Goal: Task Accomplishment & Management: Use online tool/utility

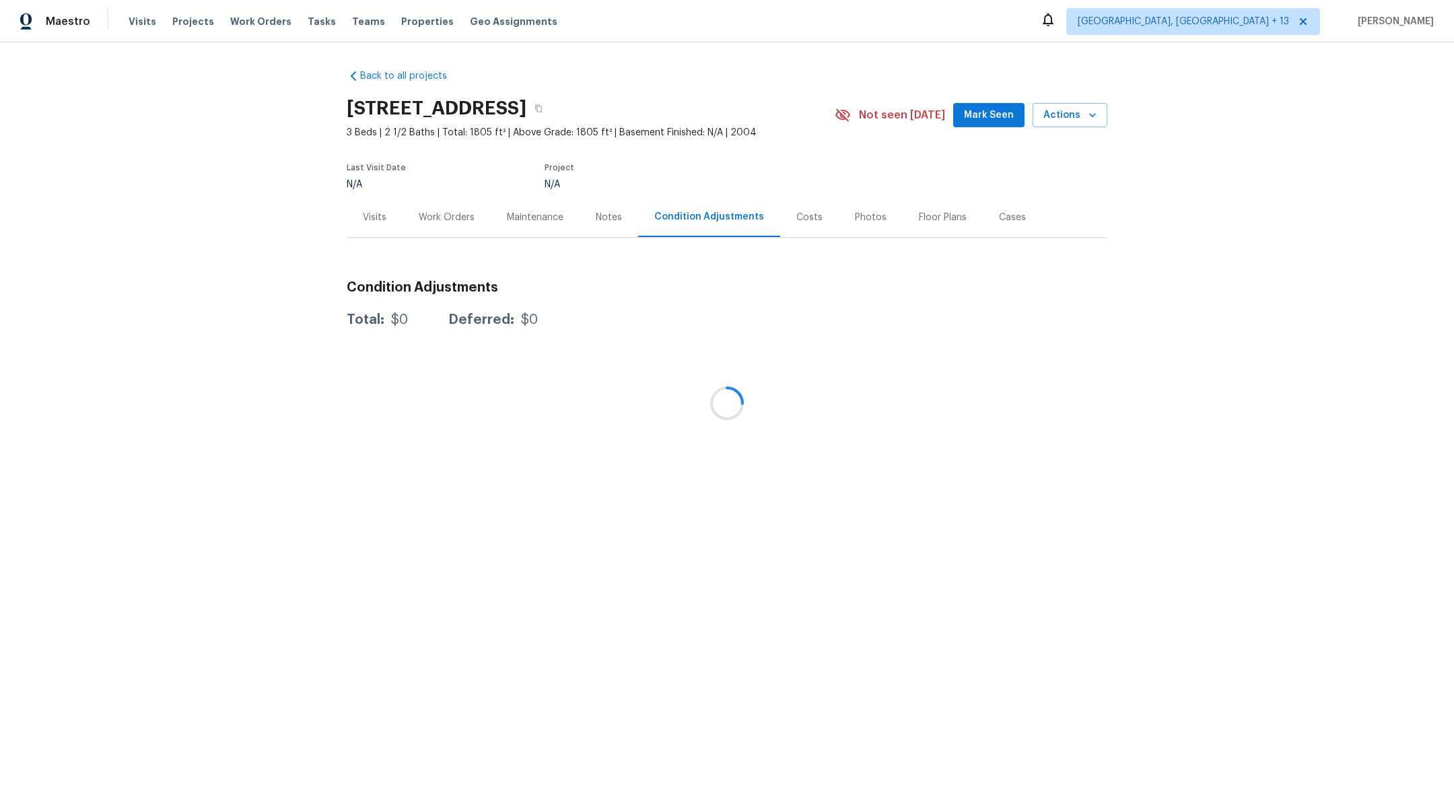
click at [246, 50] on div at bounding box center [727, 403] width 1454 height 806
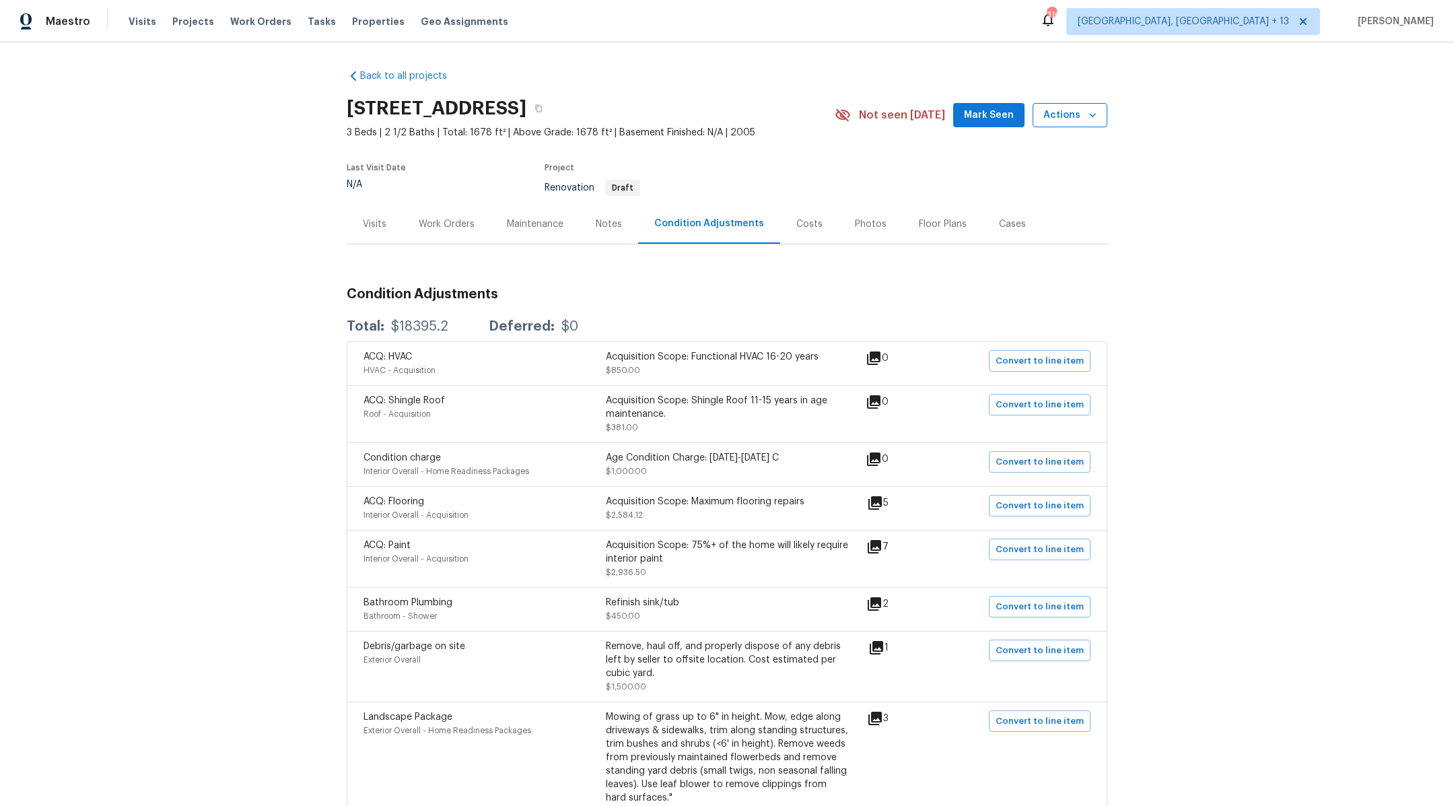
click at [1067, 118] on span "Actions" at bounding box center [1069, 115] width 53 height 17
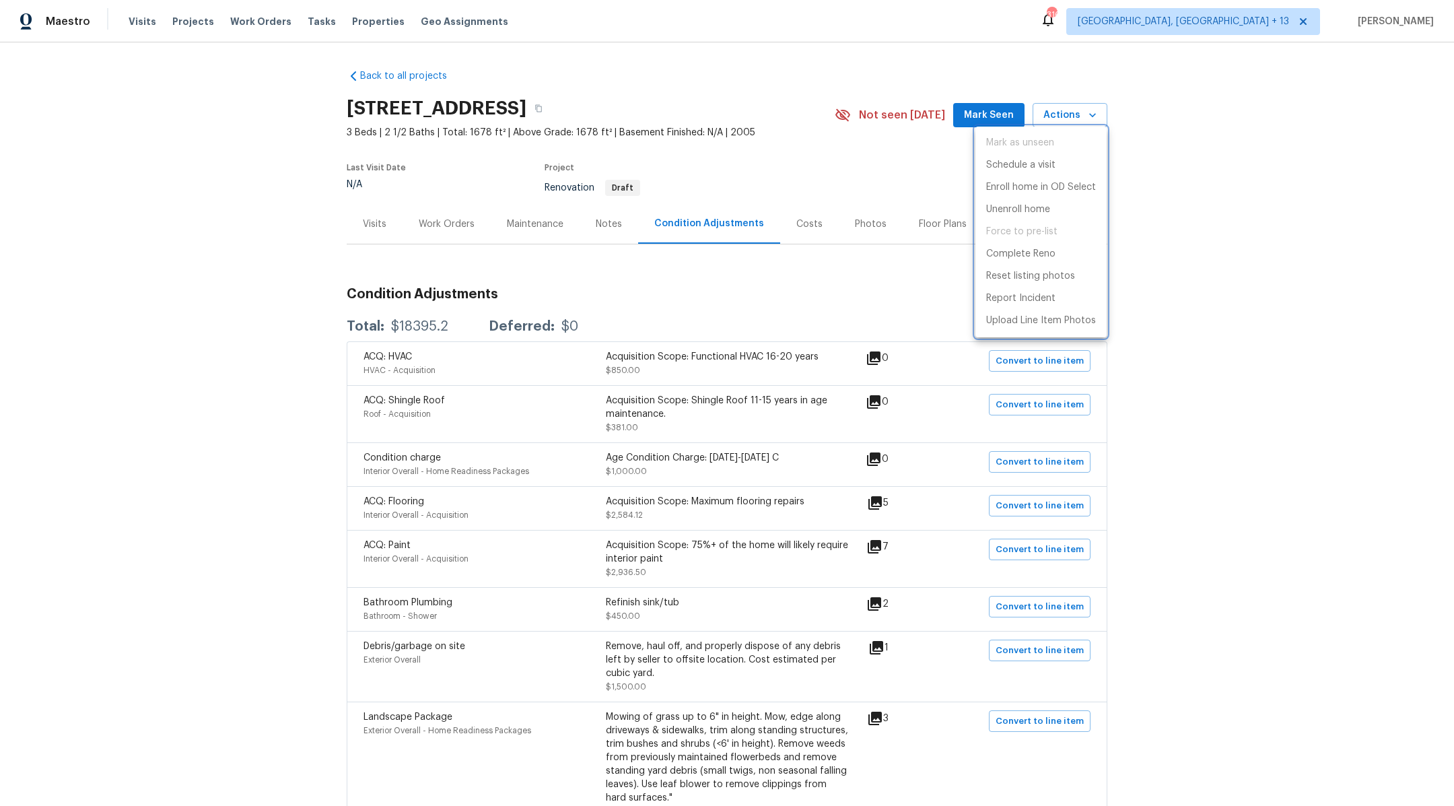
click at [964, 61] on div at bounding box center [727, 403] width 1454 height 806
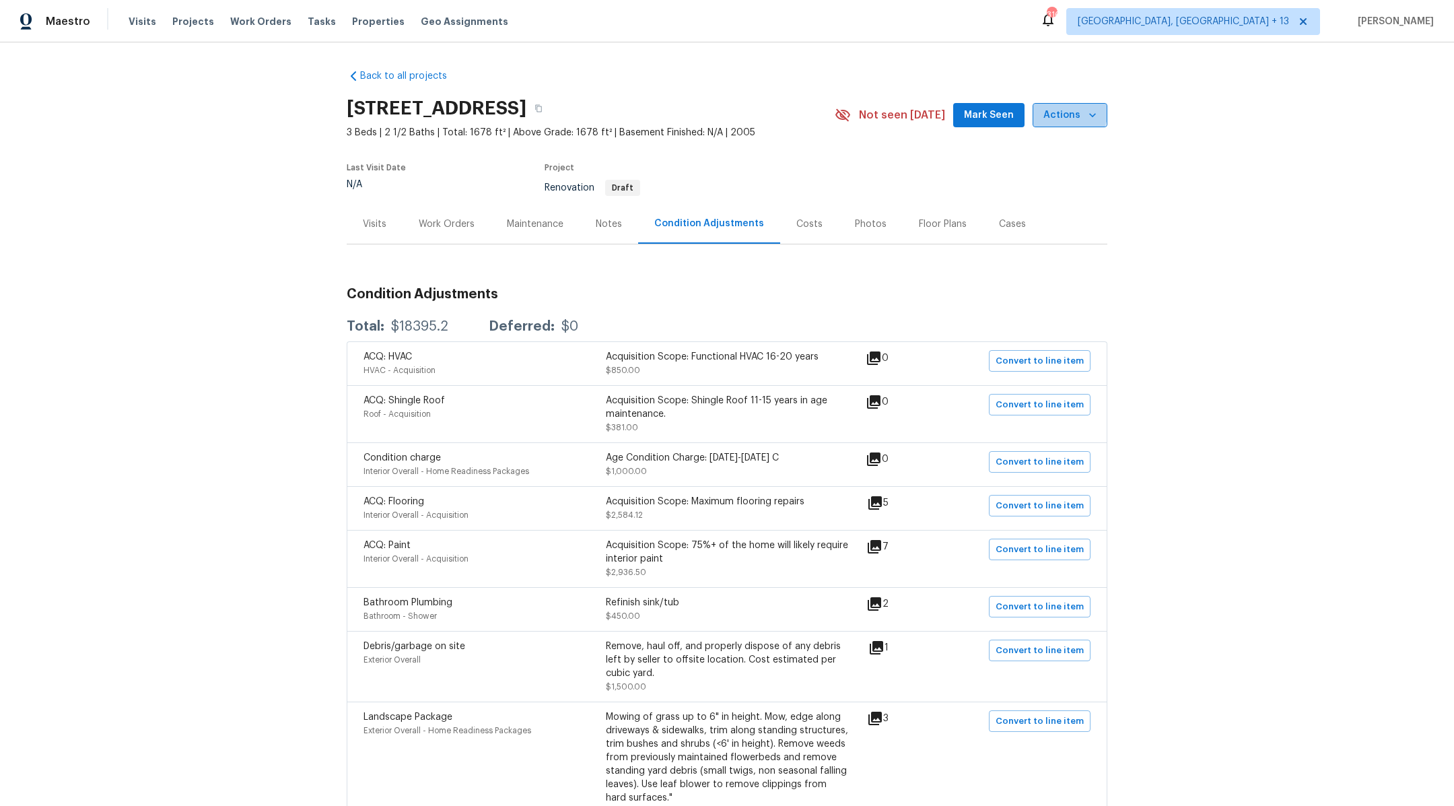
click at [1050, 108] on span "Actions" at bounding box center [1069, 115] width 53 height 17
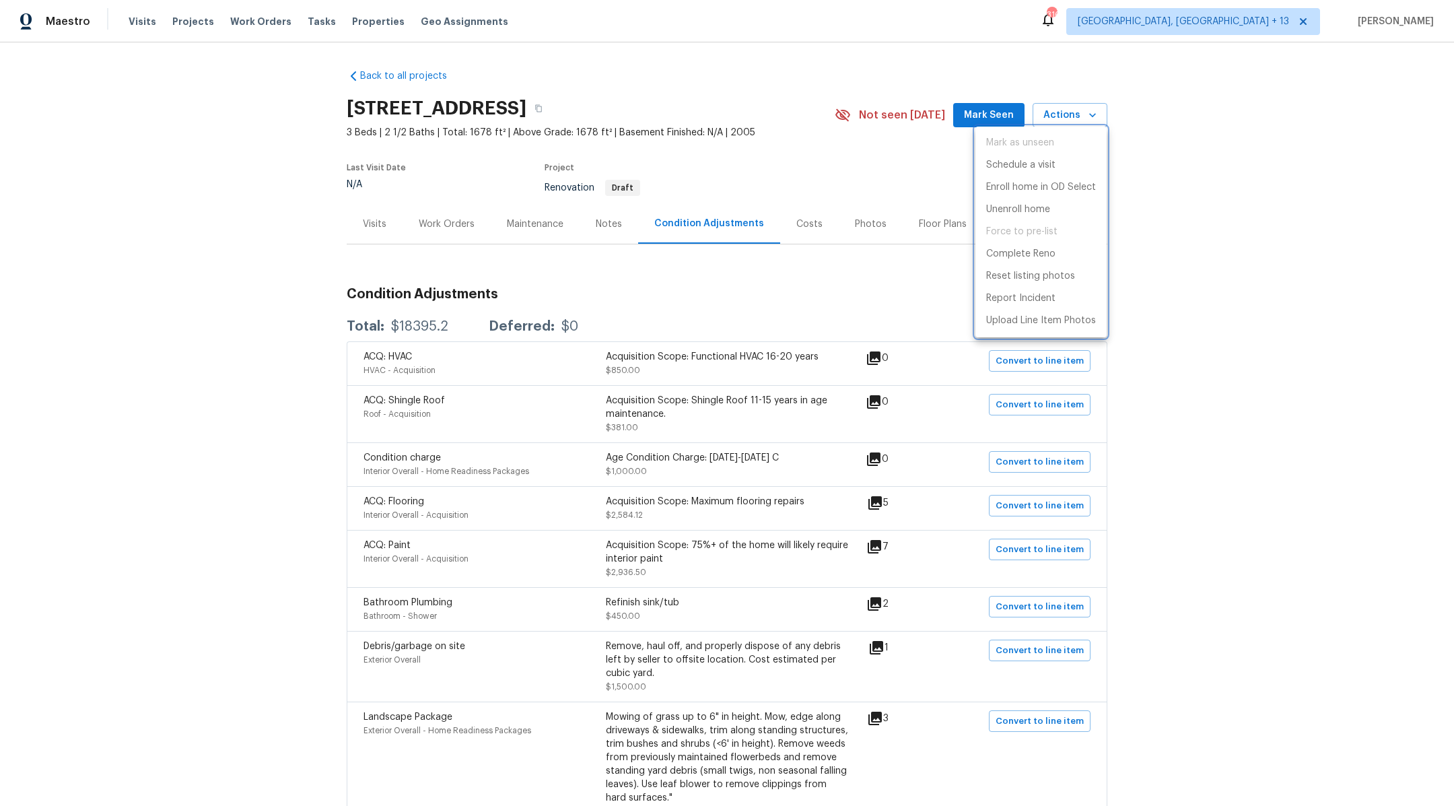
click at [760, 55] on div at bounding box center [727, 403] width 1454 height 806
